Goal: Transaction & Acquisition: Subscribe to service/newsletter

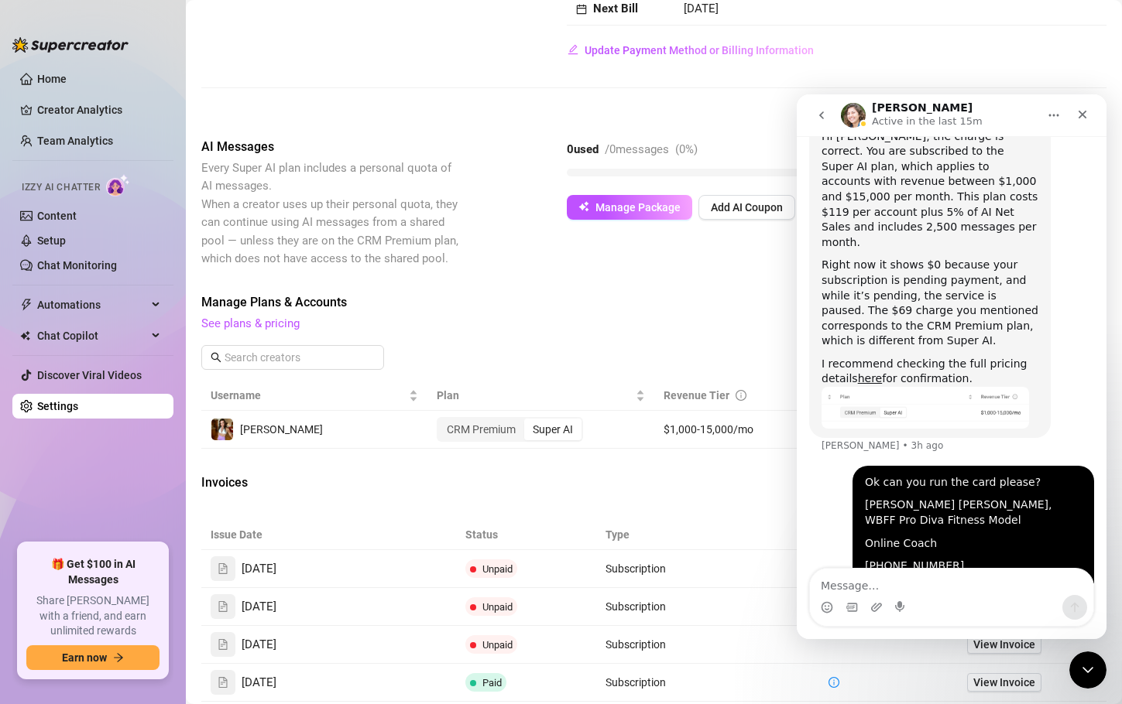
scroll to position [1109, 0]
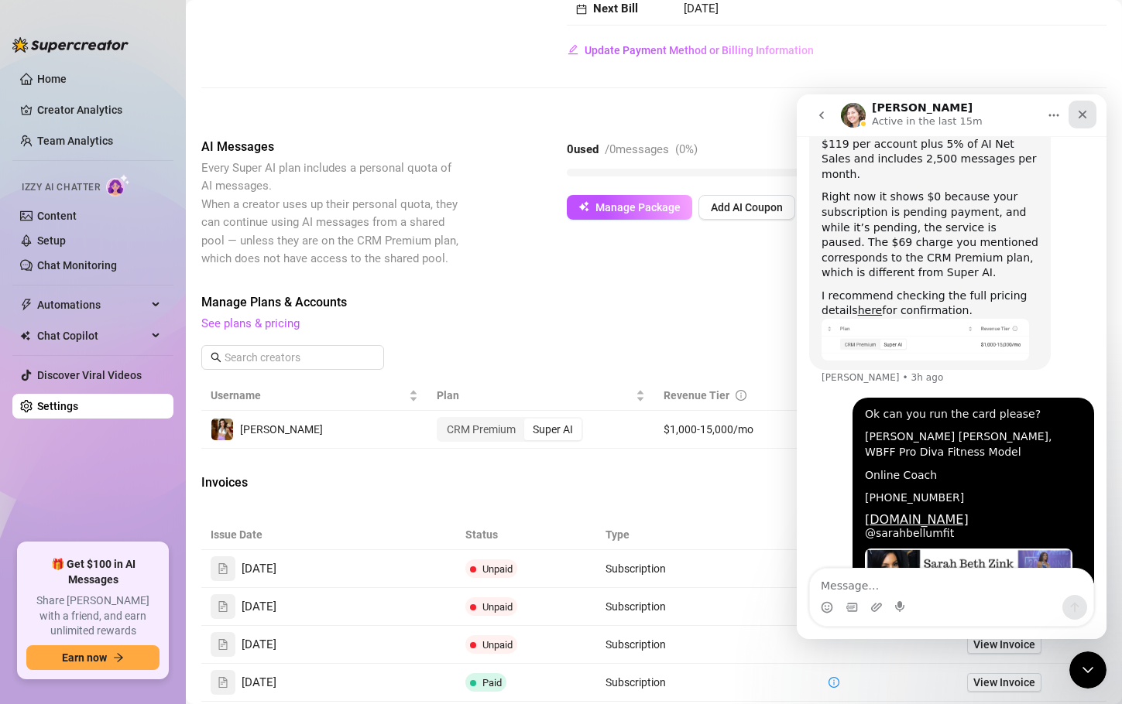
click at [1085, 120] on icon "Close" at bounding box center [1082, 114] width 12 height 12
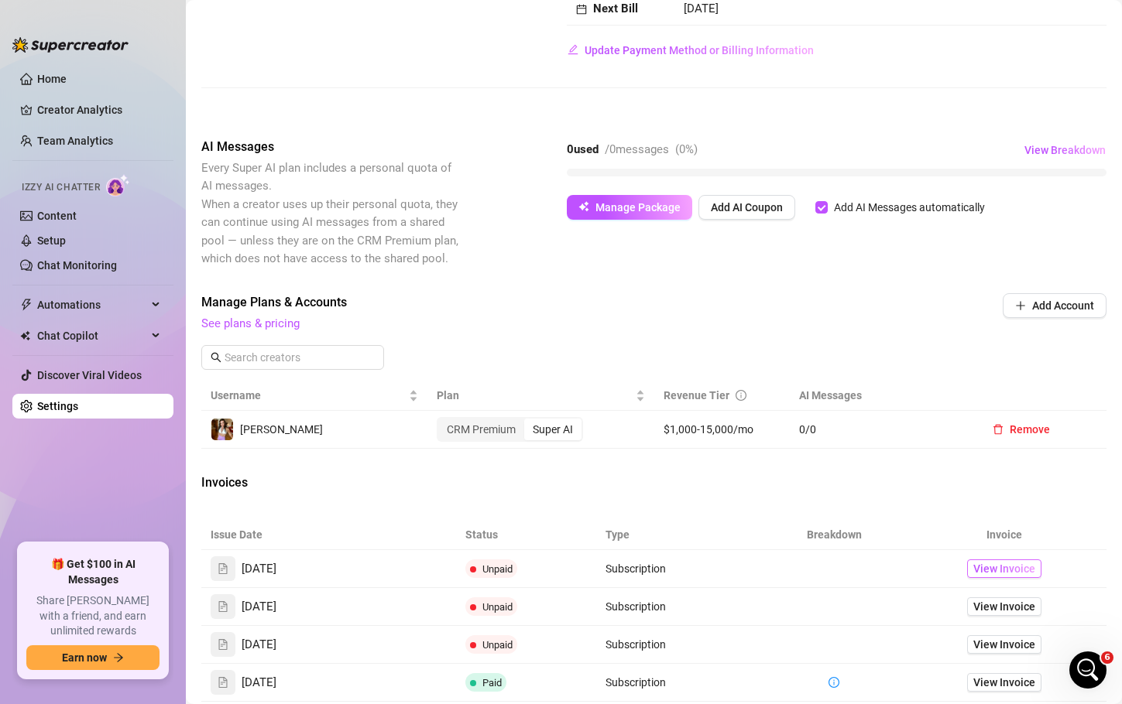
click at [991, 578] on span "View Invoice" at bounding box center [1004, 568] width 62 height 17
click at [639, 214] on span "Manage Package" at bounding box center [637, 207] width 85 height 12
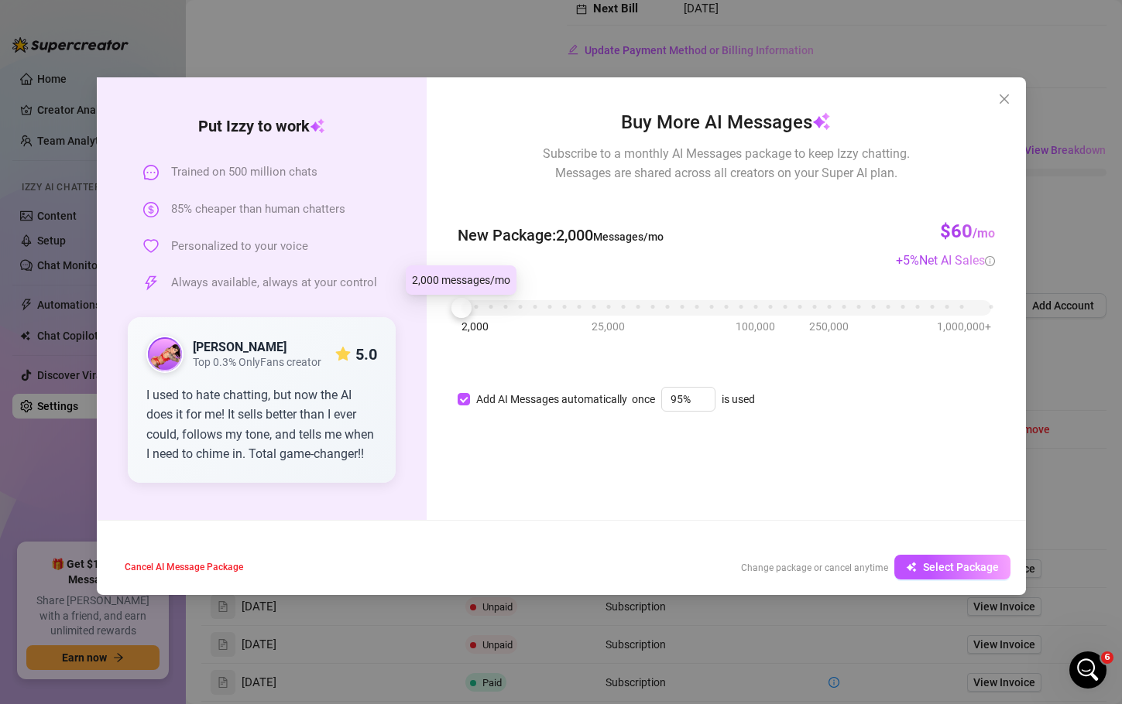
drag, startPoint x: 465, startPoint y: 305, endPoint x: 447, endPoint y: 307, distance: 17.9
click at [447, 307] on div "Buy More AI Messages Subscribe to a monthly AI Messages package to keep Izzy ch…" at bounding box center [726, 298] width 598 height 443
click at [962, 568] on span "Select Package" at bounding box center [961, 567] width 76 height 12
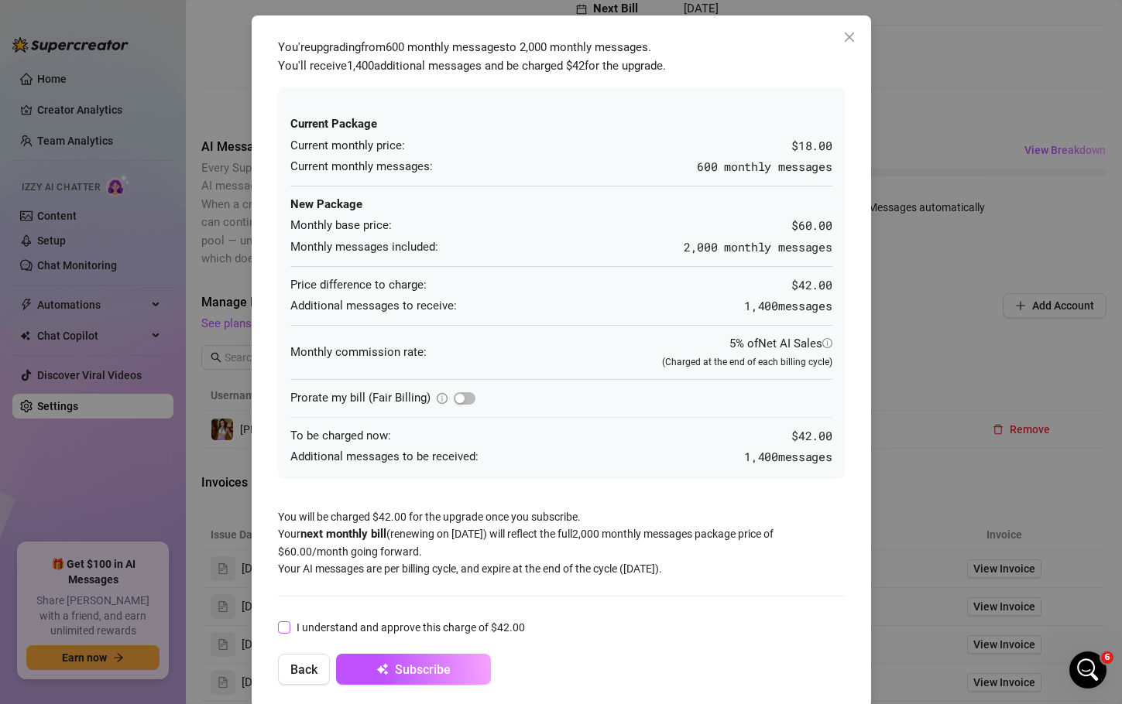
click at [281, 629] on input "I understand and approve this charge of $42.00" at bounding box center [283, 627] width 11 height 11
checkbox input "true"
click at [424, 665] on span "Subscribe" at bounding box center [423, 670] width 56 height 15
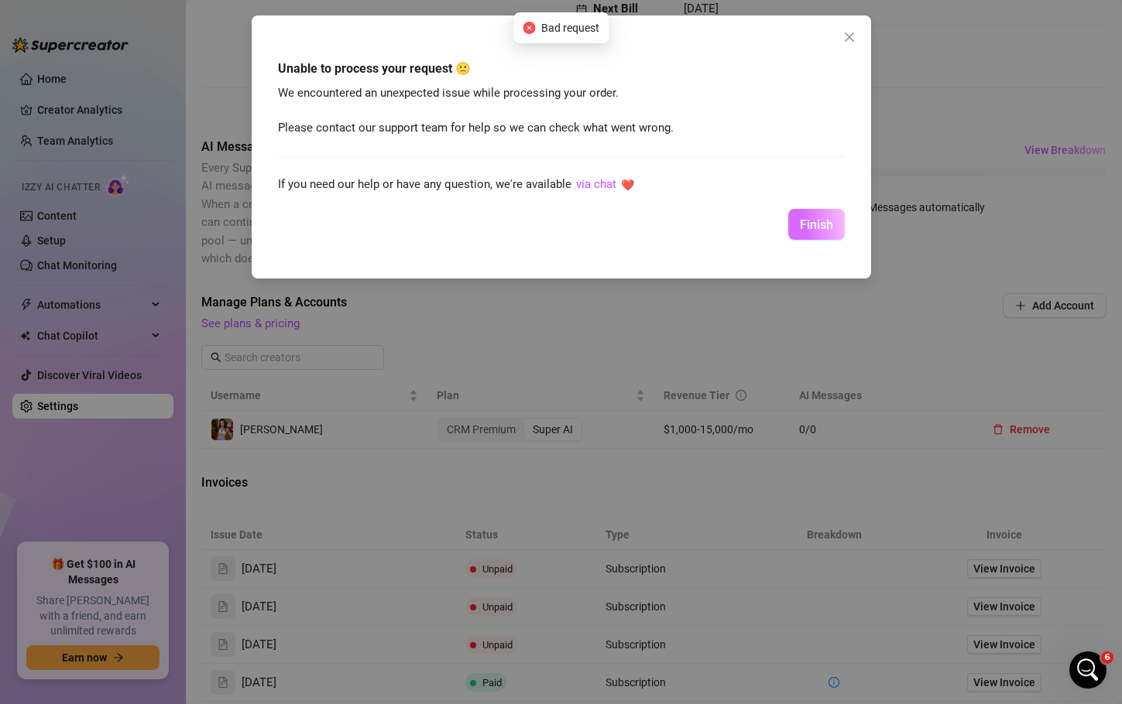
click at [818, 221] on span "Finish" at bounding box center [816, 225] width 33 height 15
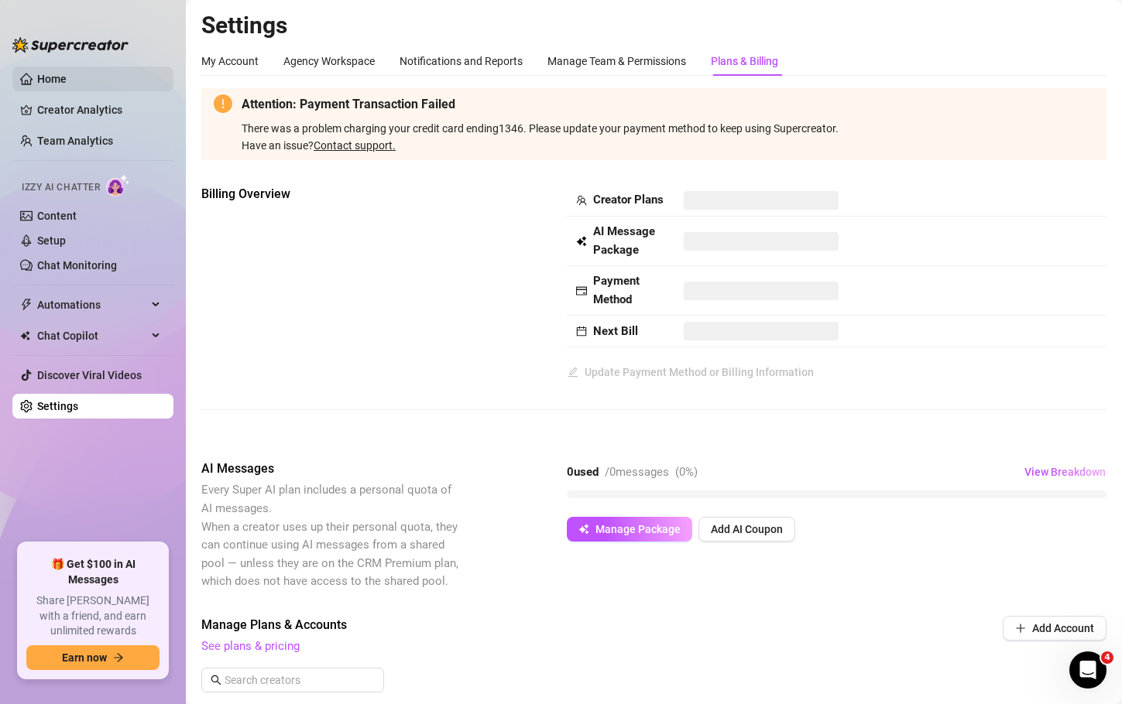
click at [50, 85] on link "Home" at bounding box center [51, 79] width 29 height 12
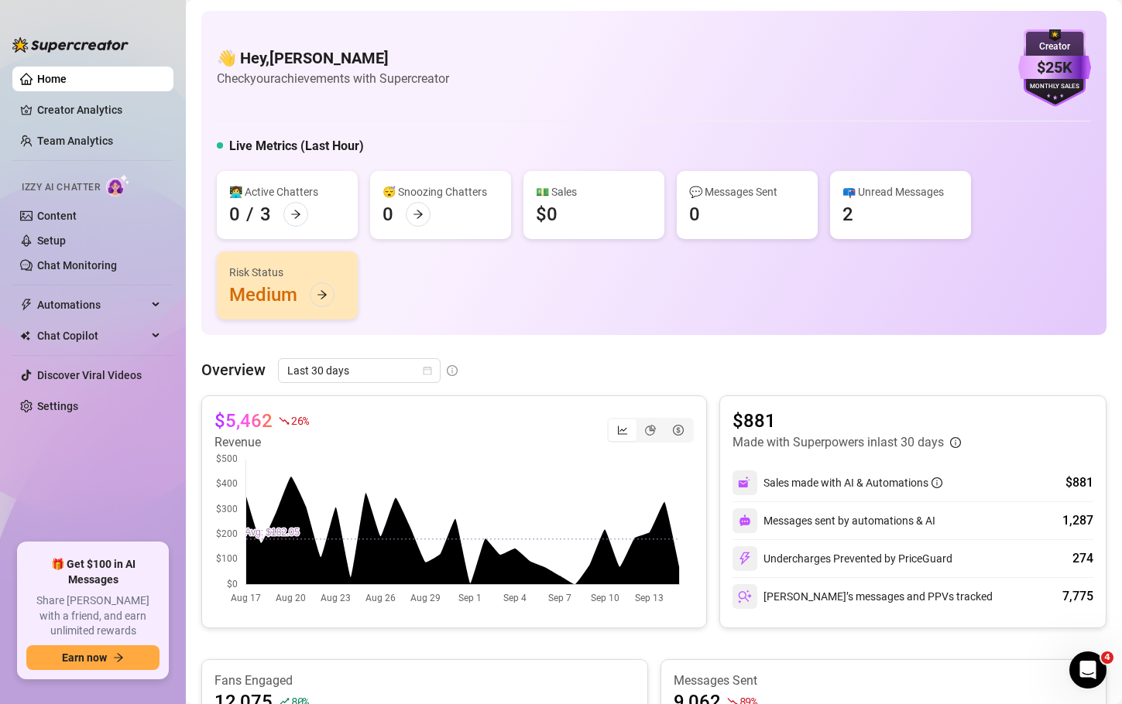
click at [55, 392] on ul "Home Creator Analytics Team Analytics Izzy AI Chatter Content Setup Chat Monito…" at bounding box center [92, 298] width 161 height 477
click at [60, 404] on link "Settings" at bounding box center [57, 406] width 41 height 12
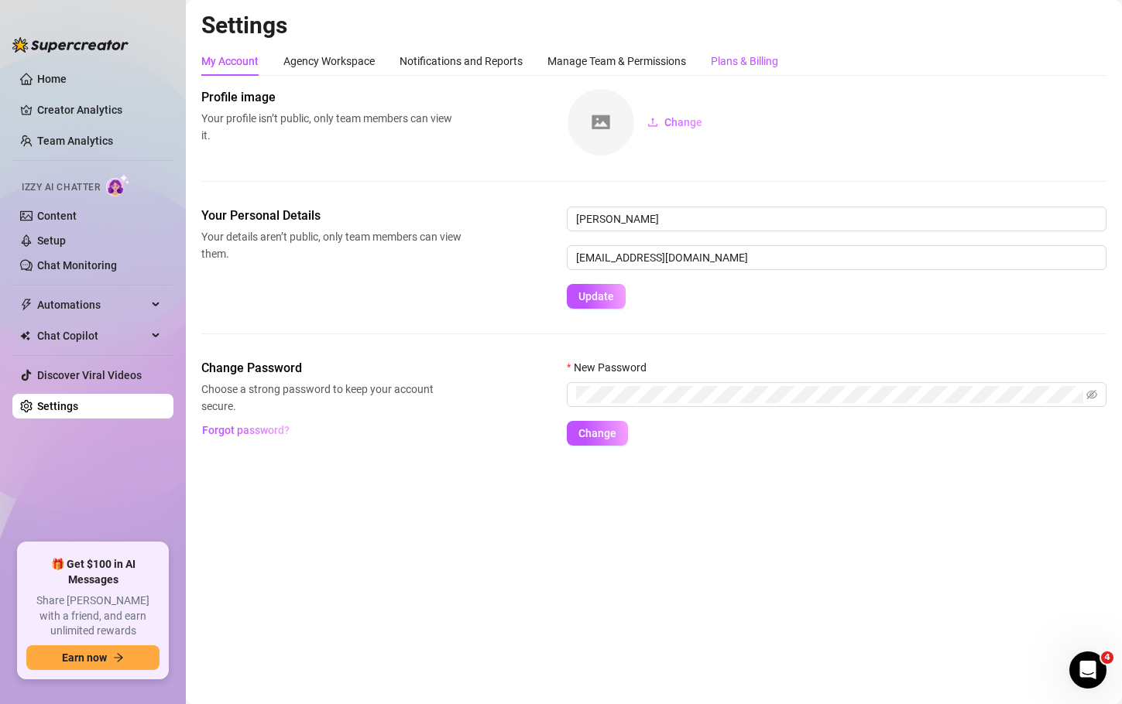
click at [770, 58] on div "Plans & Billing" at bounding box center [744, 61] width 67 height 17
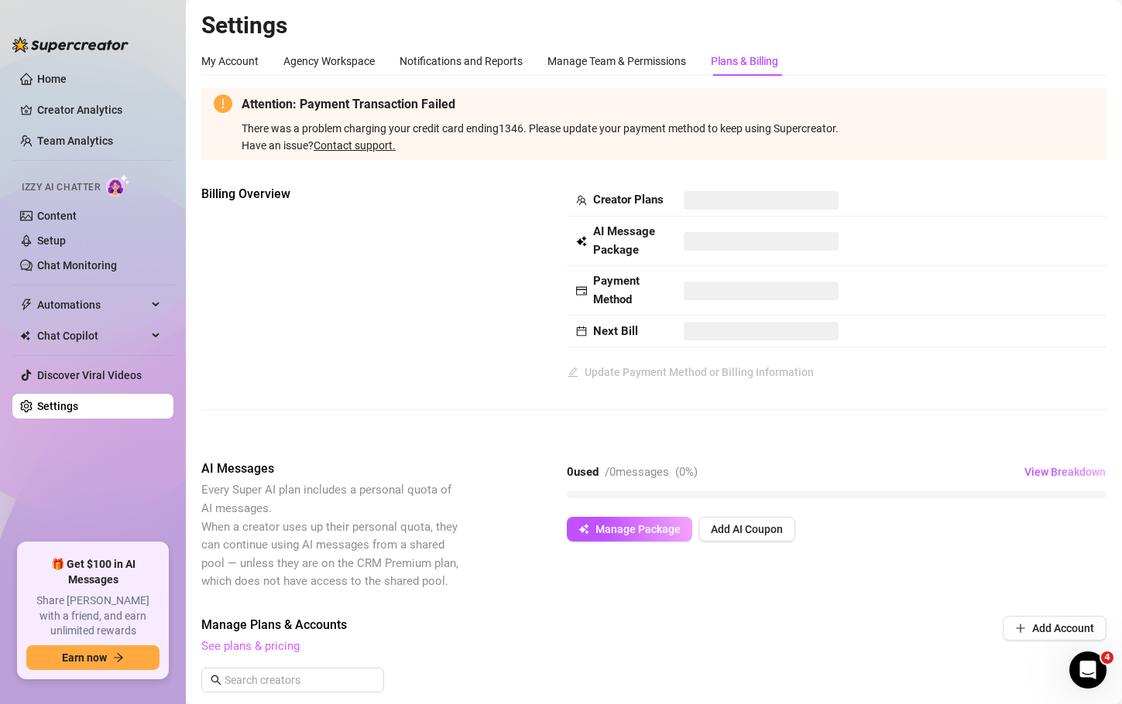
click at [285, 653] on link "See plans & pricing" at bounding box center [250, 646] width 98 height 14
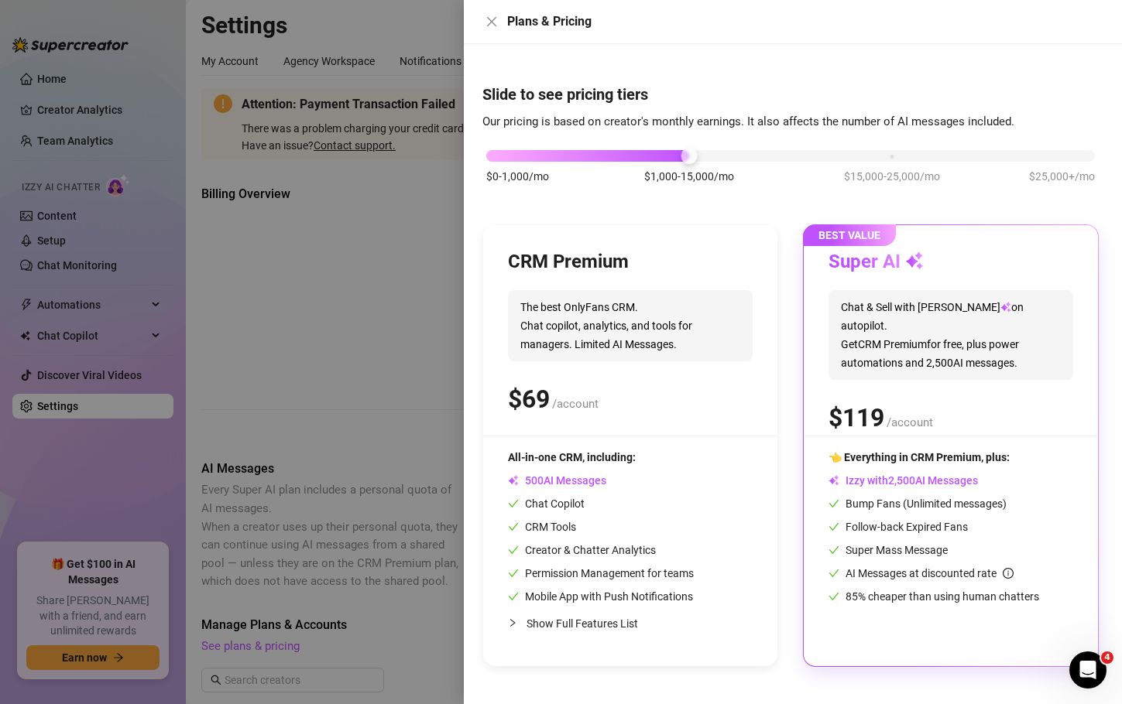
click at [941, 501] on span "Bump Fans (Unlimited messages)" at bounding box center [917, 504] width 178 height 12
click at [489, 19] on icon "close" at bounding box center [491, 21] width 9 height 9
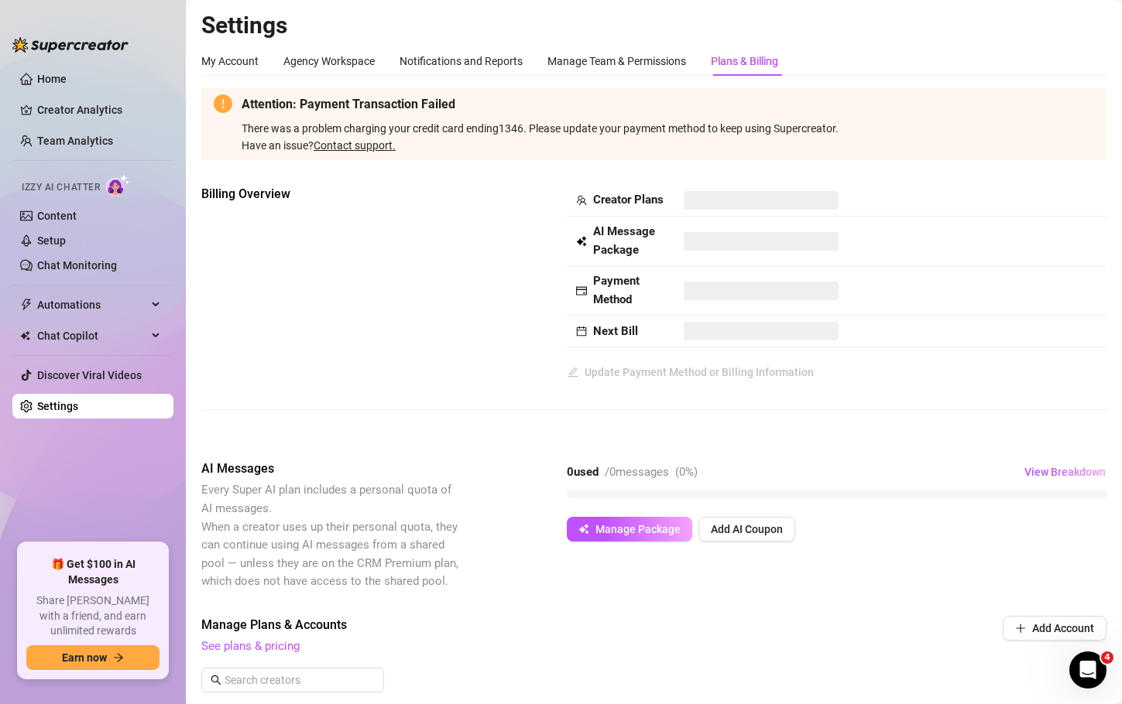
click at [381, 144] on link "Contact support." at bounding box center [355, 145] width 82 height 12
click at [1082, 683] on div "Open Intercom Messenger" at bounding box center [1085, 668] width 51 height 51
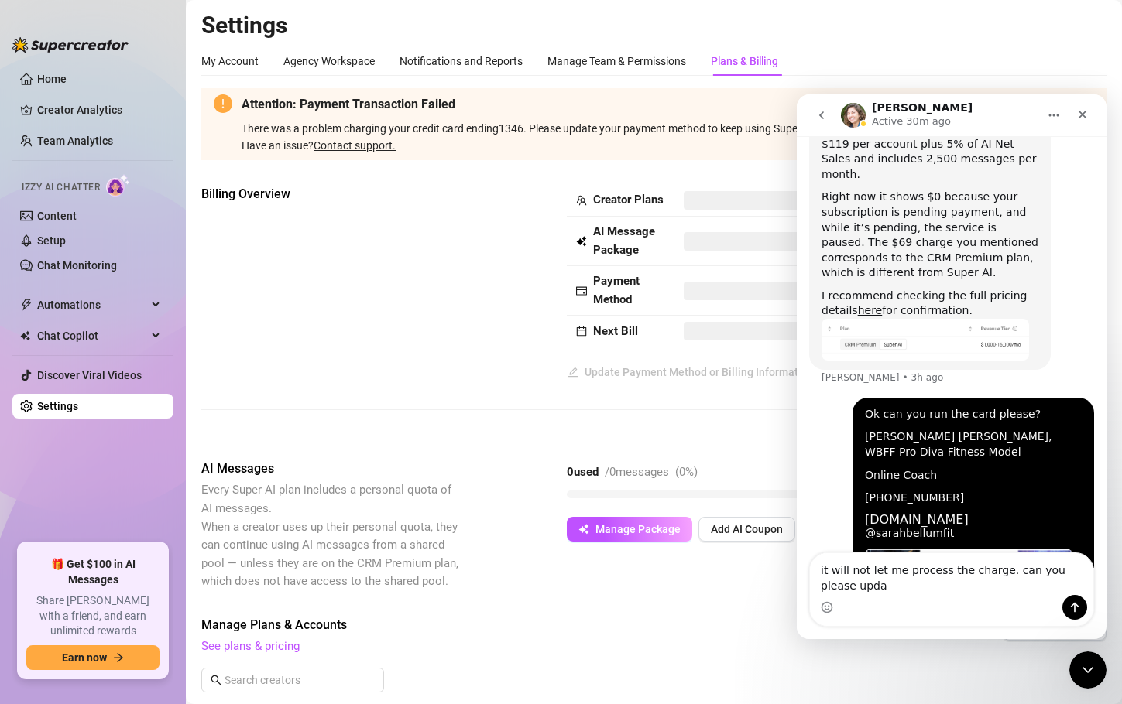
scroll to position [1125, 0]
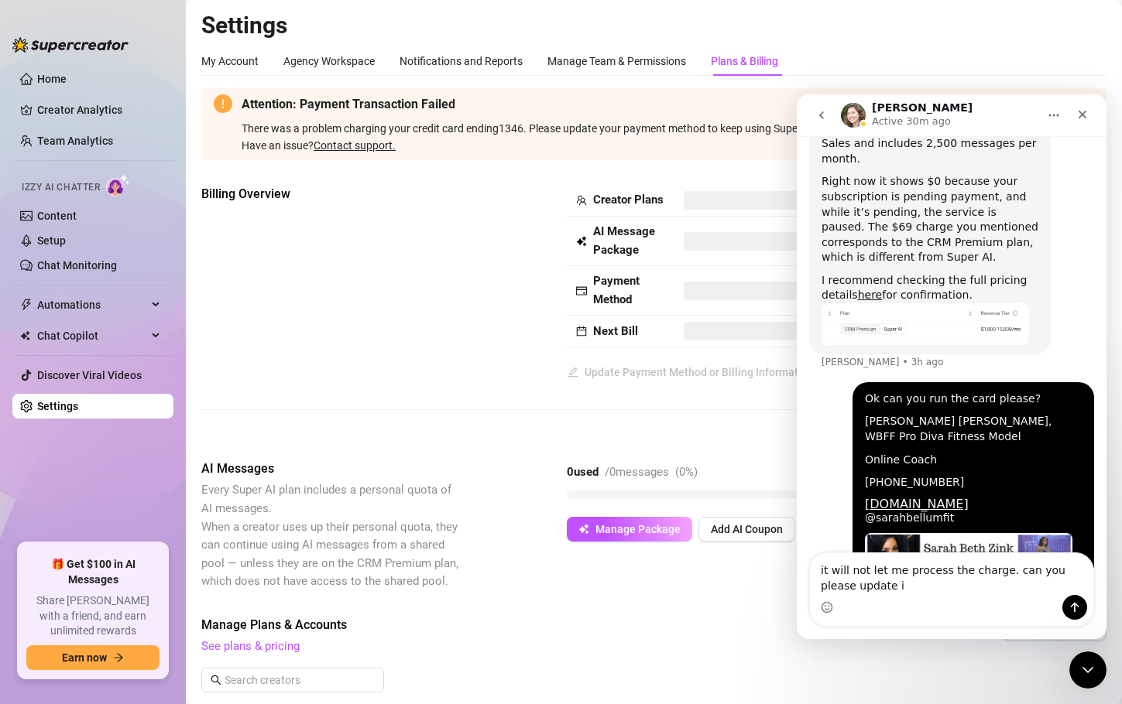
type textarea "it will not let me process the charge. can you please update it"
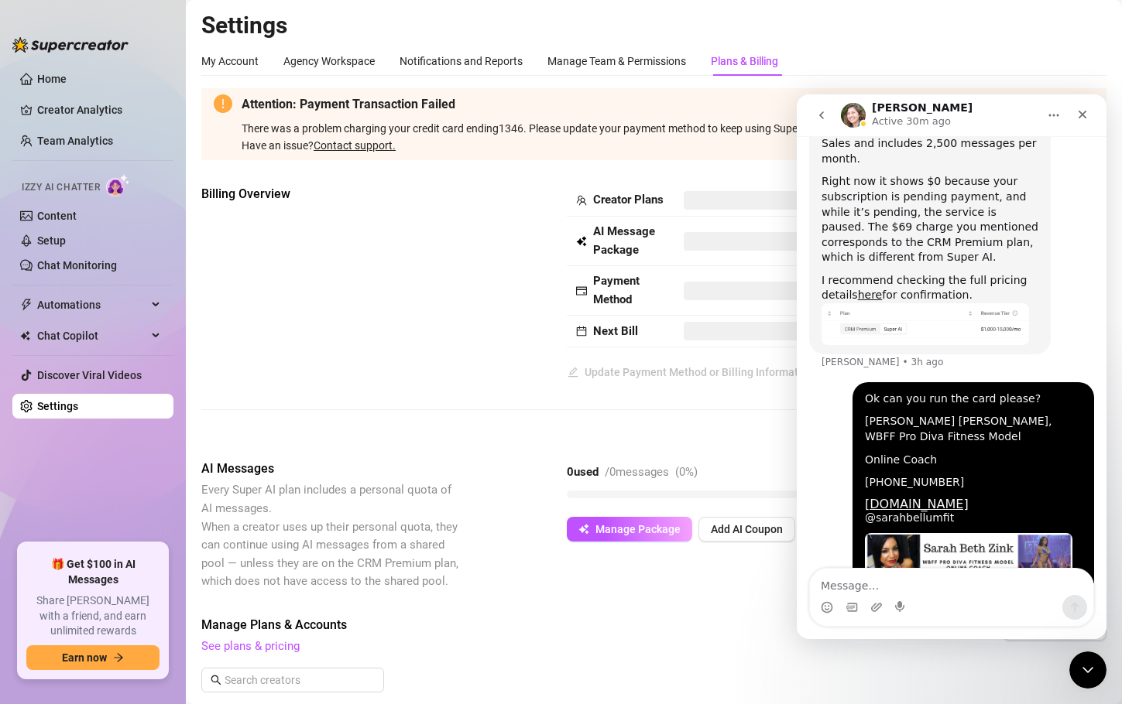
scroll to position [1160, 0]
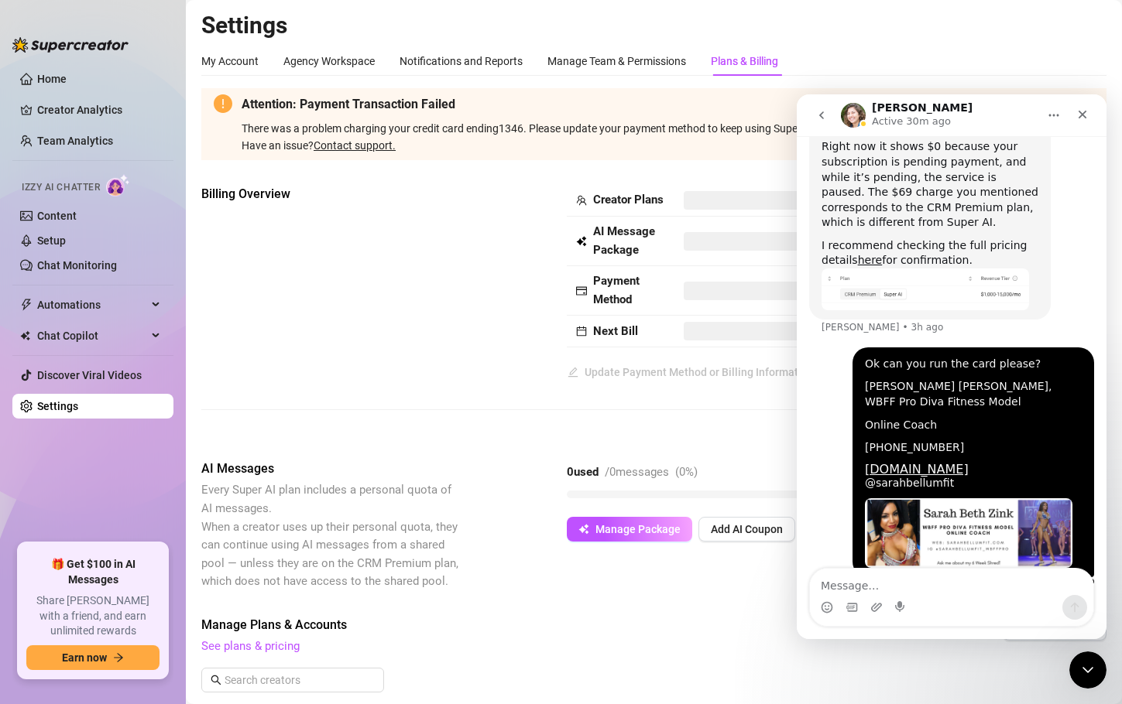
click at [561, 685] on div "Manage Plans & Accounts See plans & pricing Add Account" at bounding box center [653, 660] width 905 height 88
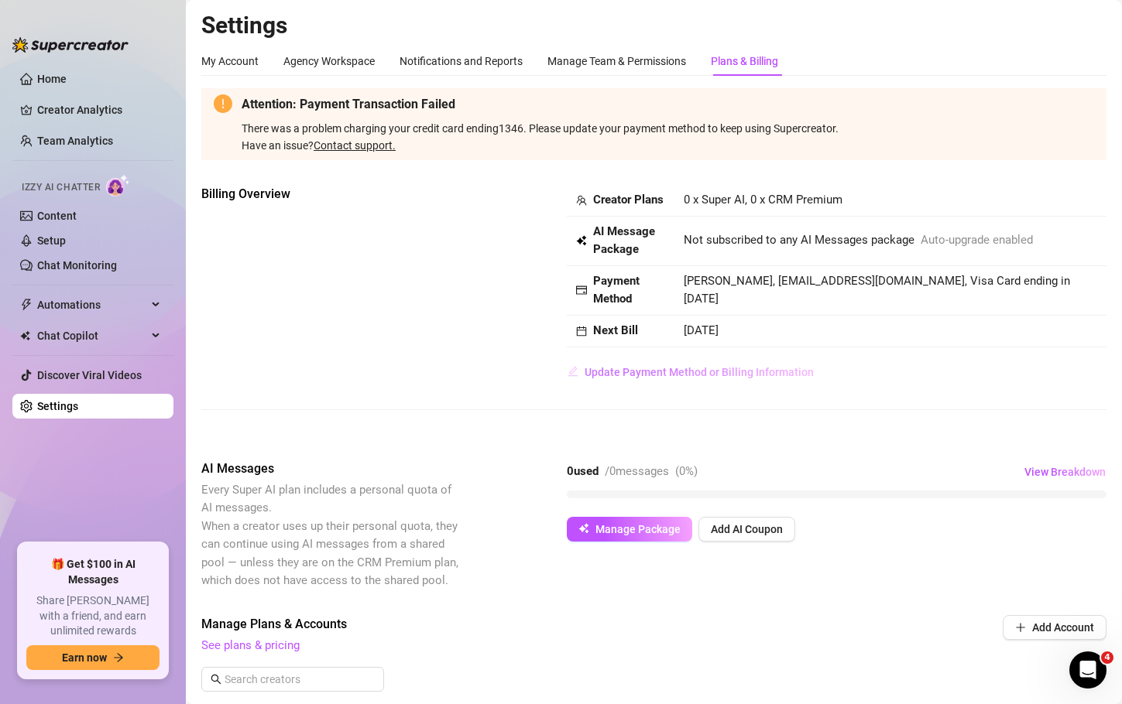
click at [659, 379] on span "Update Payment Method or Billing Information" at bounding box center [698, 372] width 229 height 12
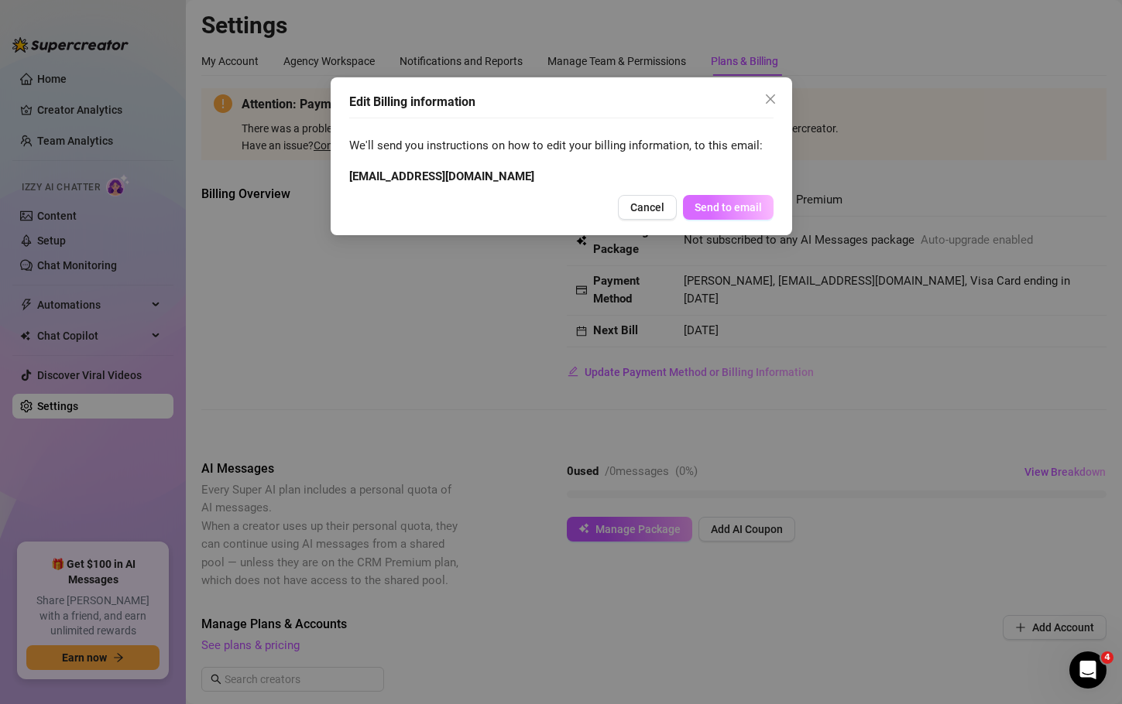
click at [732, 199] on button "Send to email" at bounding box center [728, 207] width 91 height 25
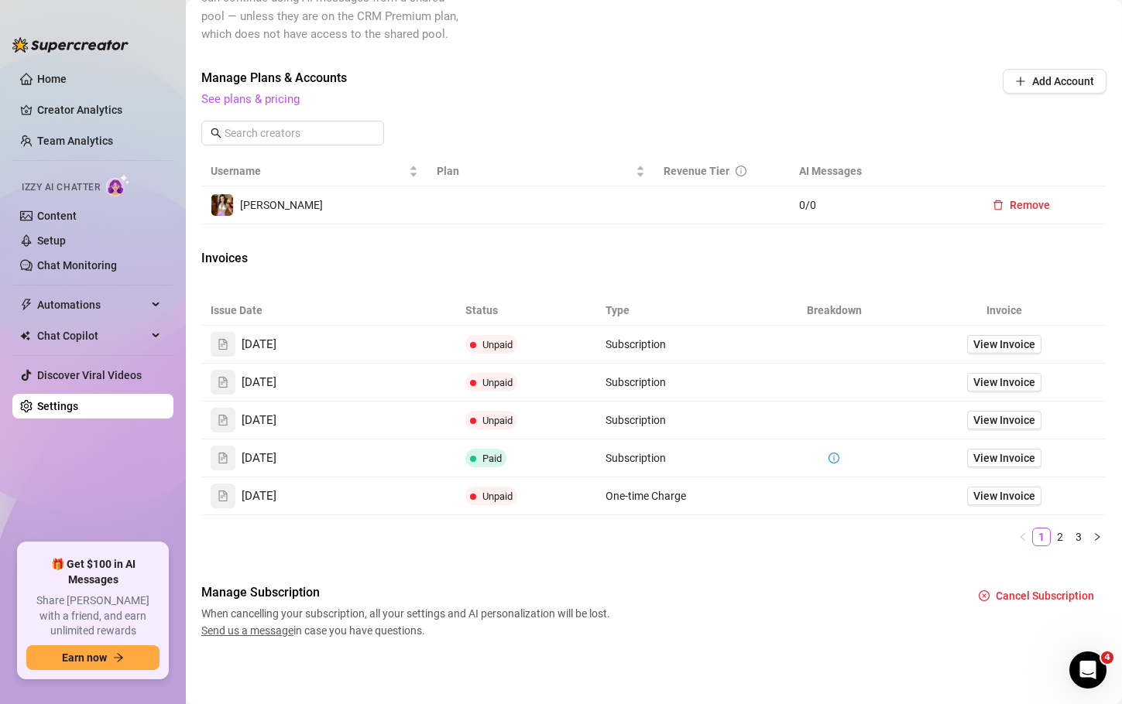
scroll to position [550, 0]
click at [999, 427] on span "View Invoice" at bounding box center [1004, 420] width 62 height 17
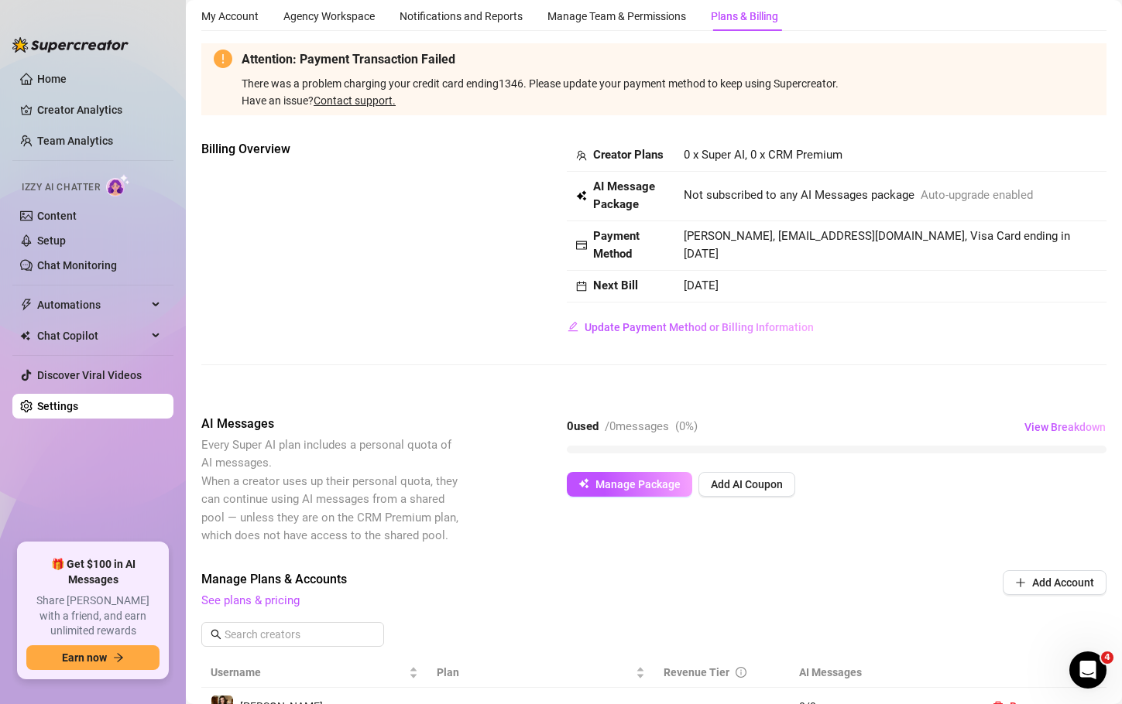
scroll to position [0, 0]
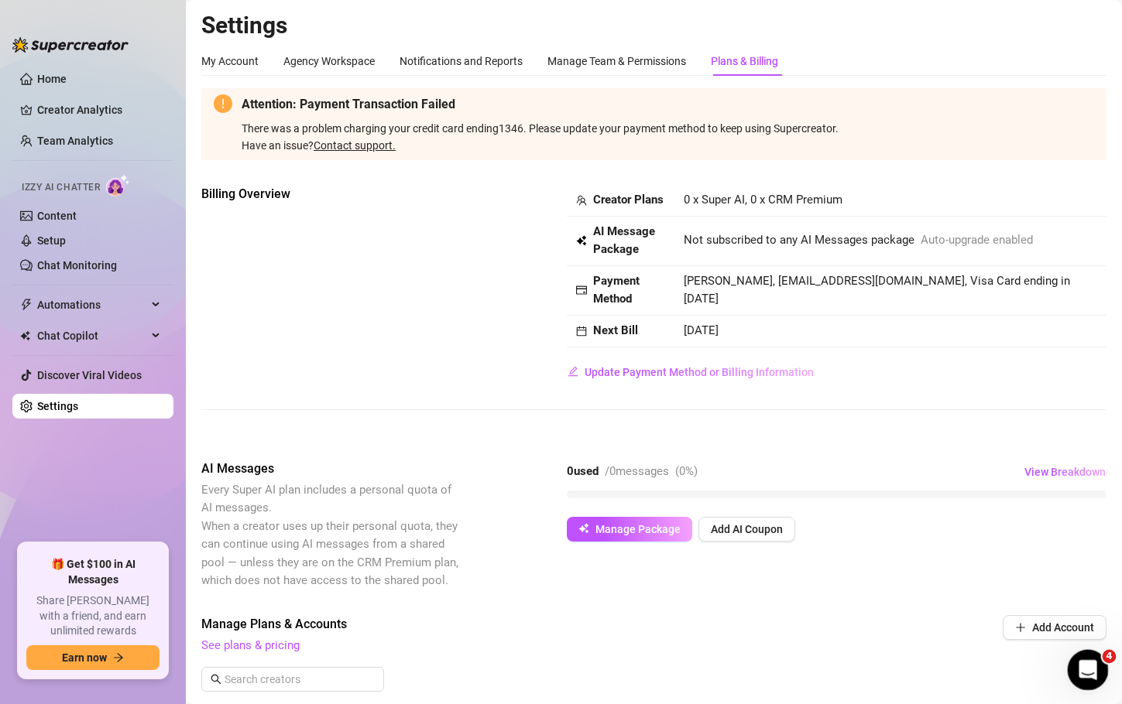
click at [1091, 676] on icon "Open Intercom Messenger" at bounding box center [1086, 669] width 26 height 26
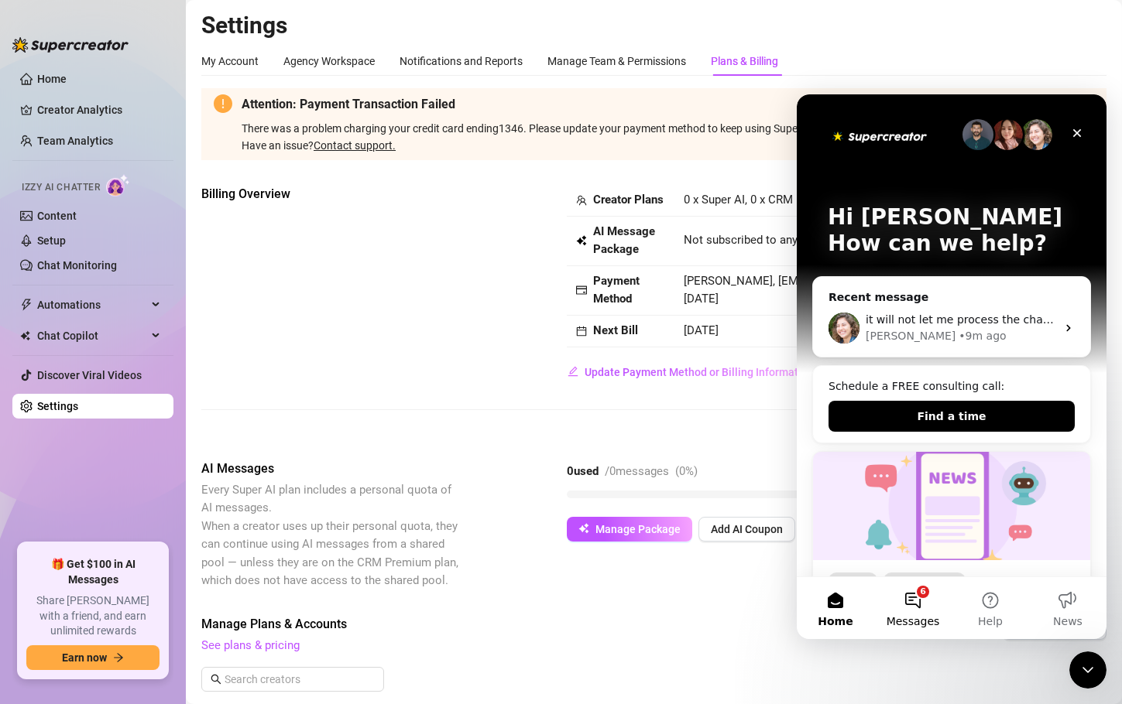
click at [913, 589] on button "6 Messages" at bounding box center [912, 609] width 77 height 62
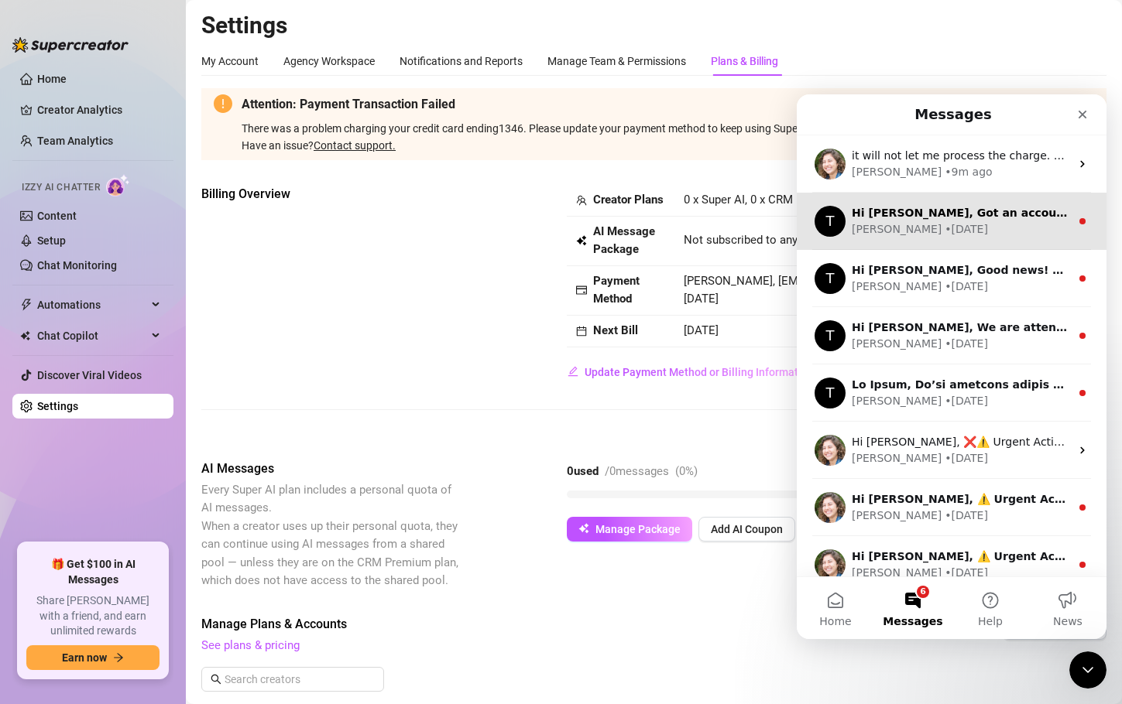
click at [992, 225] on div "Tanya • 2d ago" at bounding box center [961, 229] width 218 height 16
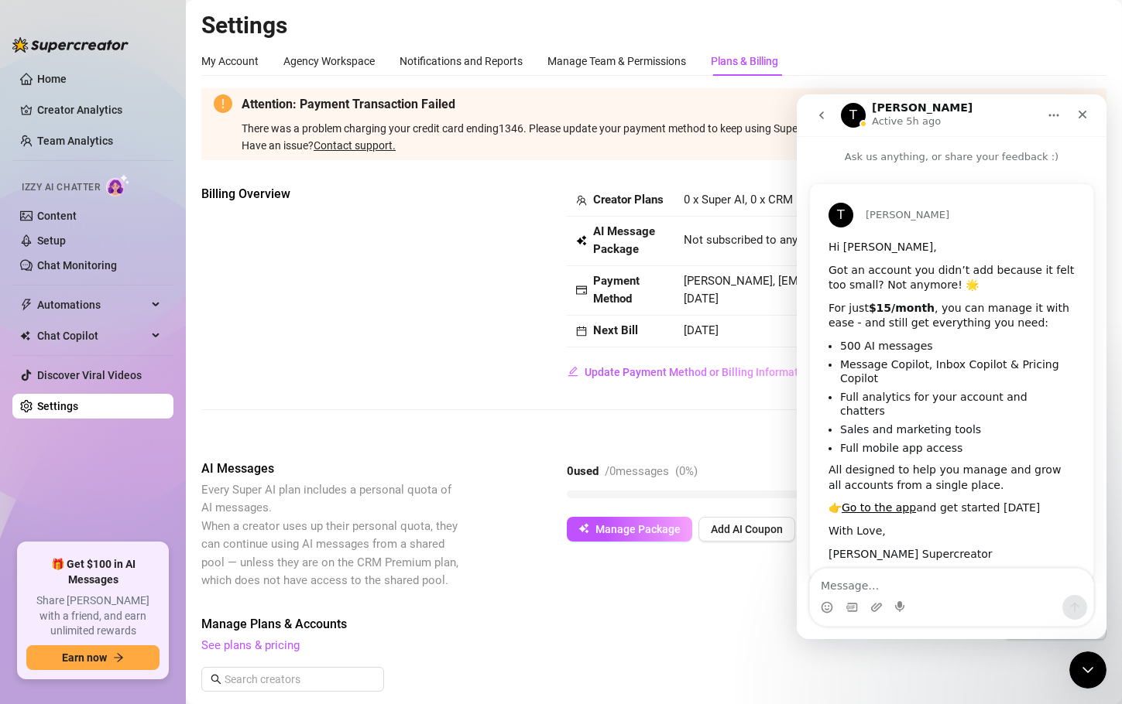
scroll to position [15, 0]
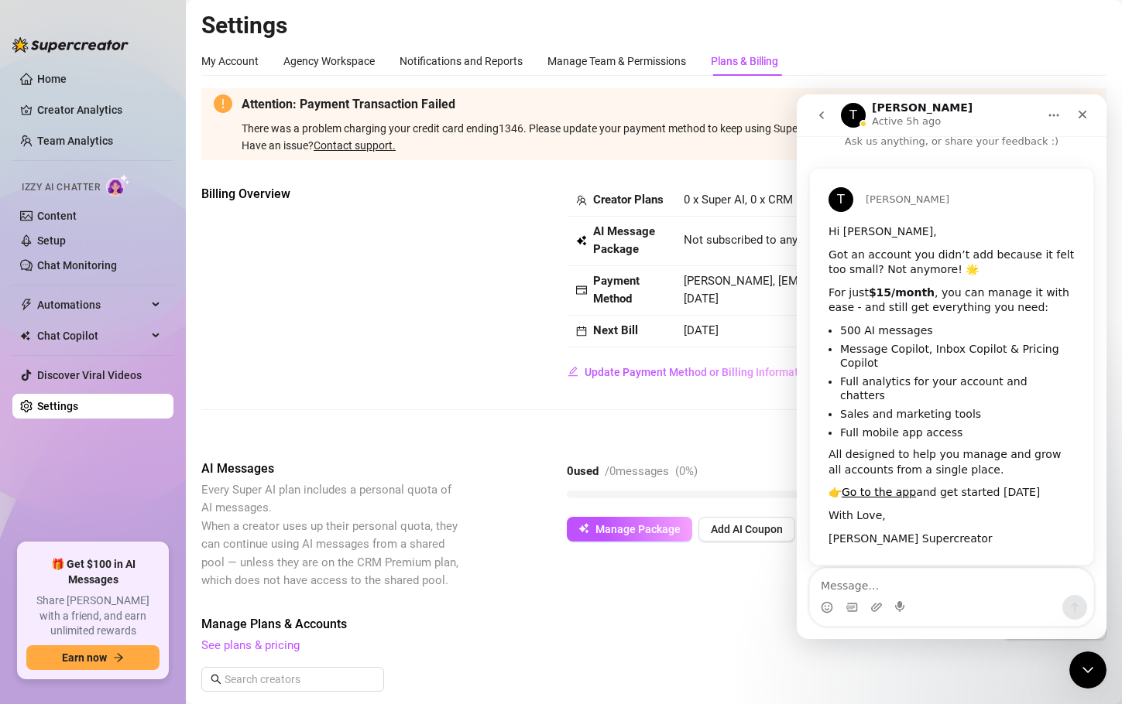
click at [820, 108] on button "go back" at bounding box center [821, 115] width 29 height 29
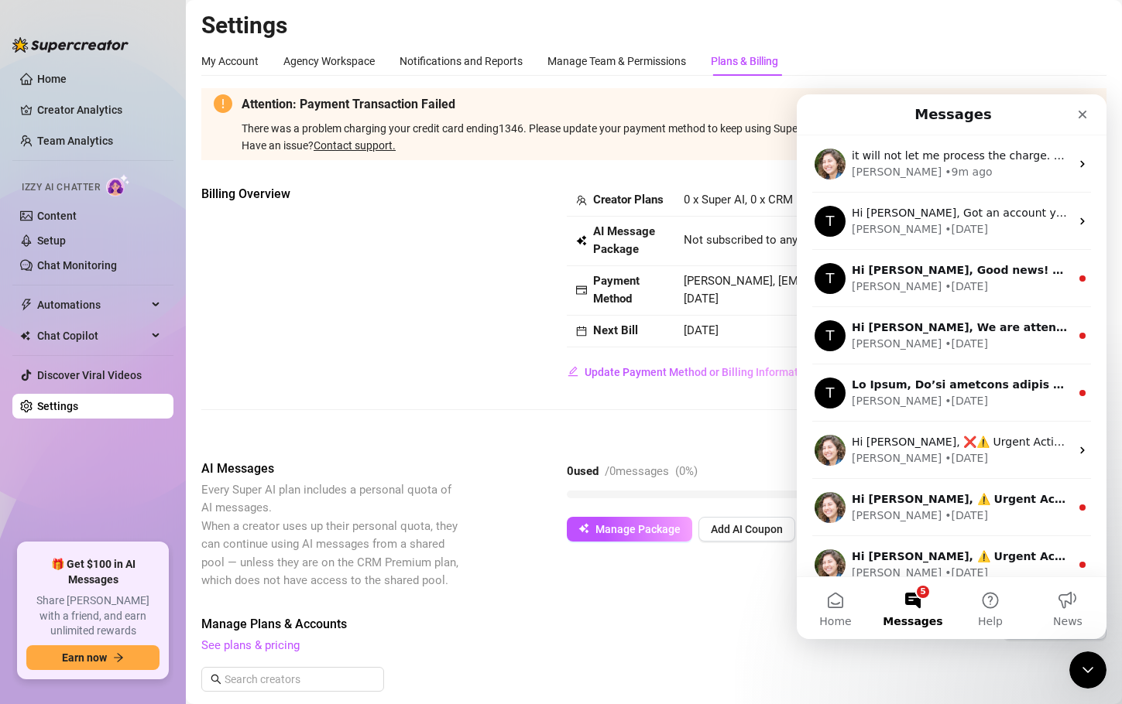
scroll to position [0, 0]
click at [985, 598] on button "Help" at bounding box center [989, 609] width 77 height 62
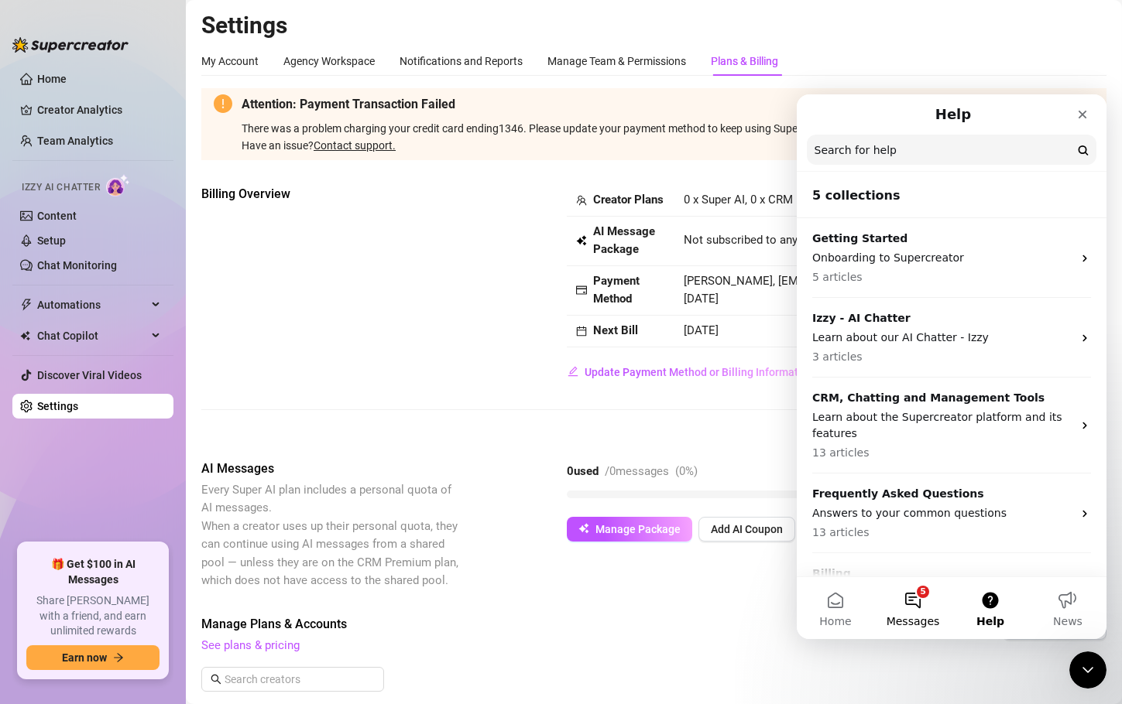
click at [923, 597] on button "5 Messages" at bounding box center [912, 609] width 77 height 62
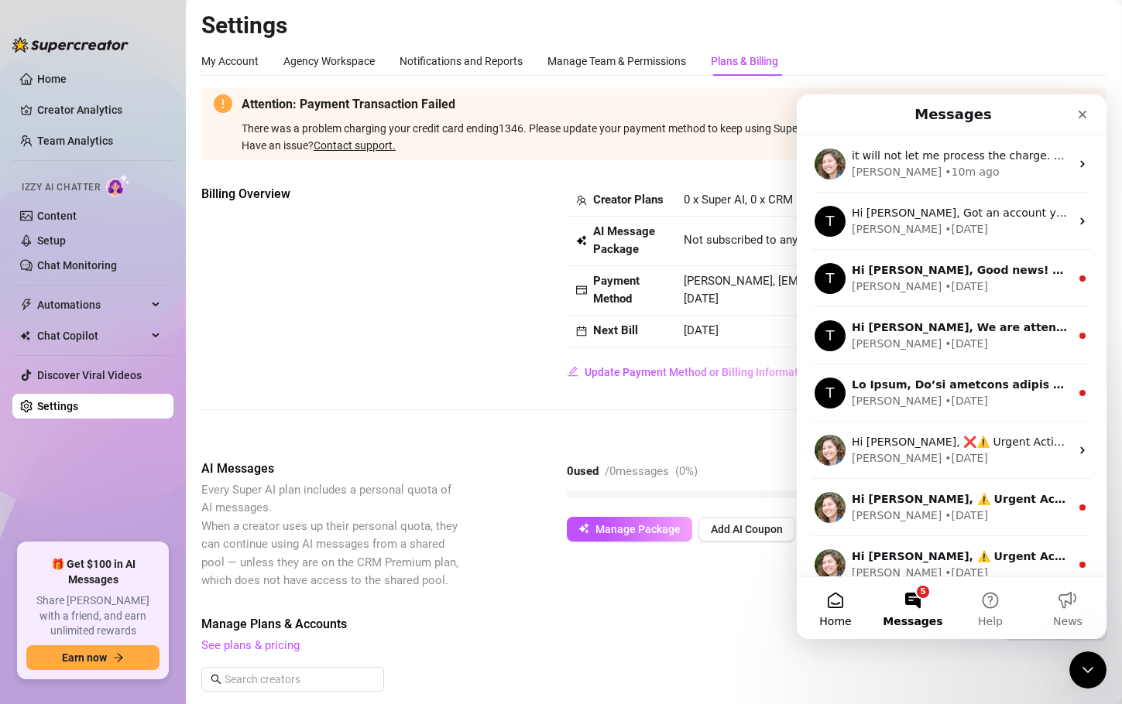
click at [834, 605] on button "Home" at bounding box center [835, 609] width 77 height 62
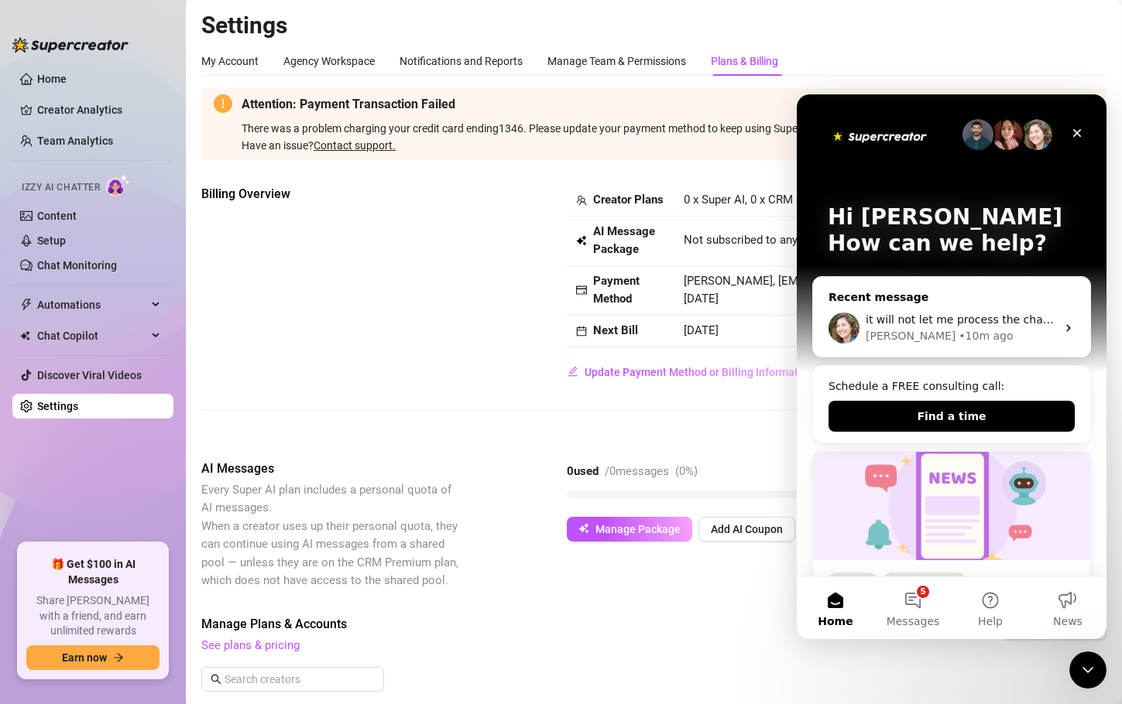
click at [958, 332] on div "• 10m ago" at bounding box center [985, 336] width 54 height 16
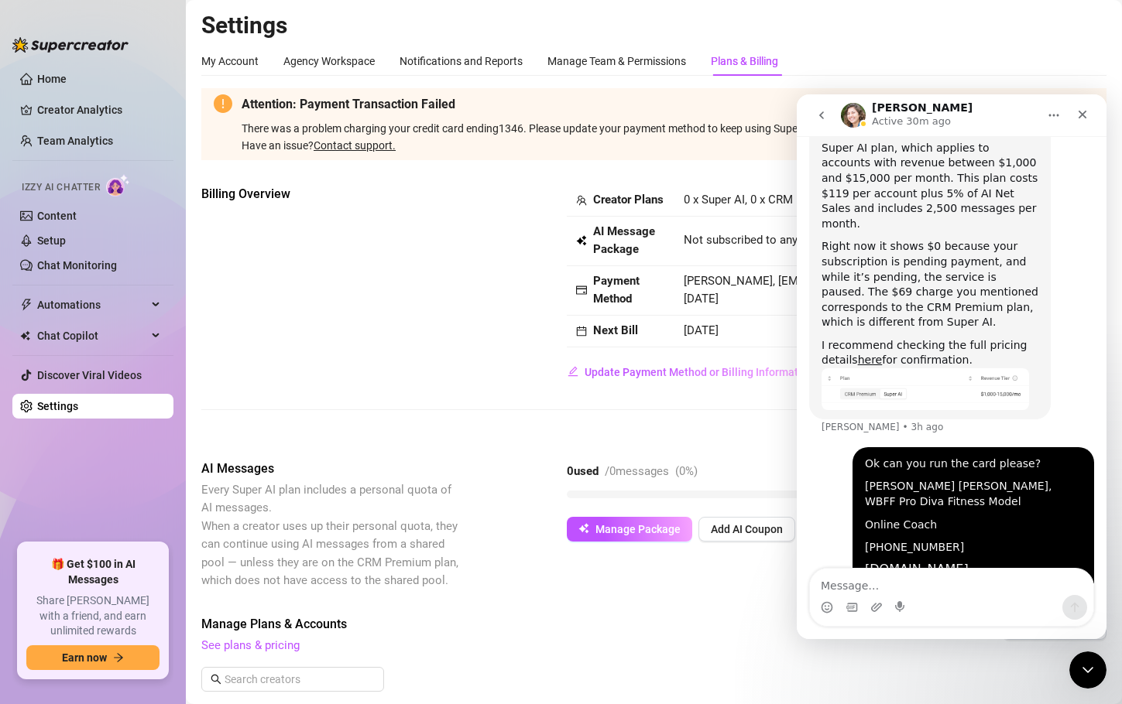
scroll to position [1160, 0]
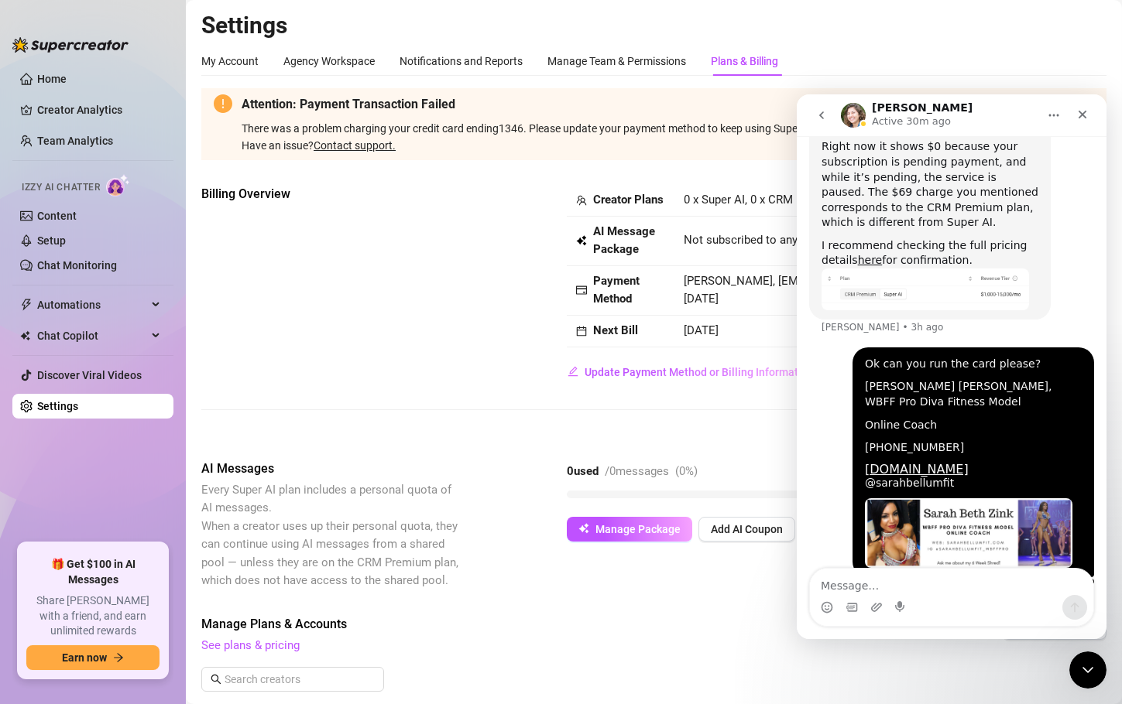
click at [1061, 118] on button "Home" at bounding box center [1053, 115] width 29 height 29
click at [395, 434] on div "Billing Overview Creator Plans 0 x Super AI, 0 x CRM Premium AI Message Package…" at bounding box center [653, 309] width 905 height 249
click at [1042, 113] on button "Home" at bounding box center [1053, 115] width 29 height 29
click at [1057, 107] on button "Home" at bounding box center [1053, 115] width 29 height 29
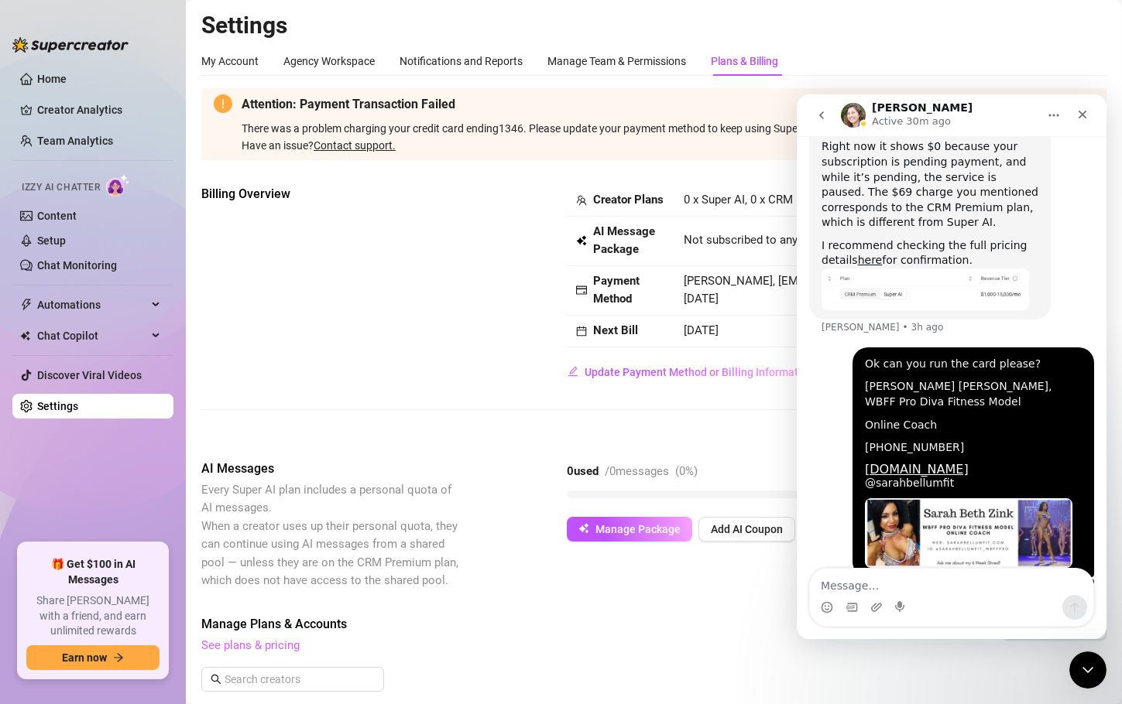
click at [264, 653] on link "See plans & pricing" at bounding box center [250, 646] width 98 height 14
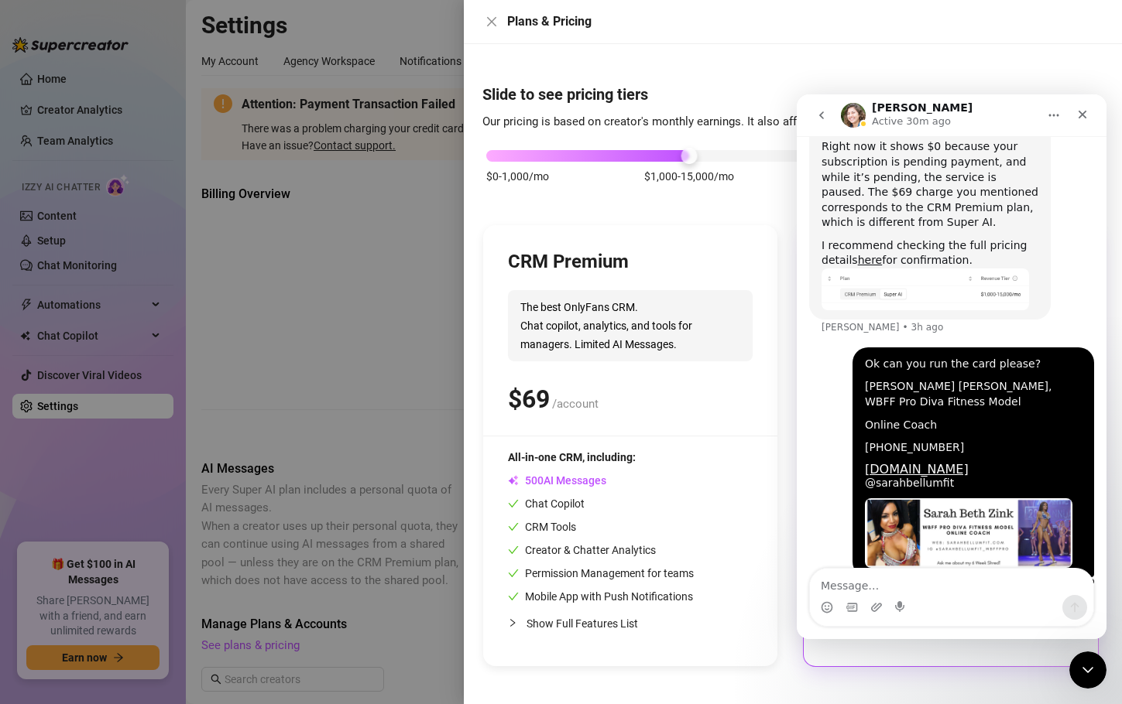
click at [1055, 115] on icon "Home" at bounding box center [1053, 115] width 12 height 12
click at [1054, 121] on icon "Home" at bounding box center [1053, 115] width 12 height 12
click at [1046, 128] on button "Home" at bounding box center [1053, 115] width 29 height 29
click at [1085, 670] on icon "Close Intercom Messenger" at bounding box center [1085, 668] width 11 height 6
